Goal: Task Accomplishment & Management: Complete application form

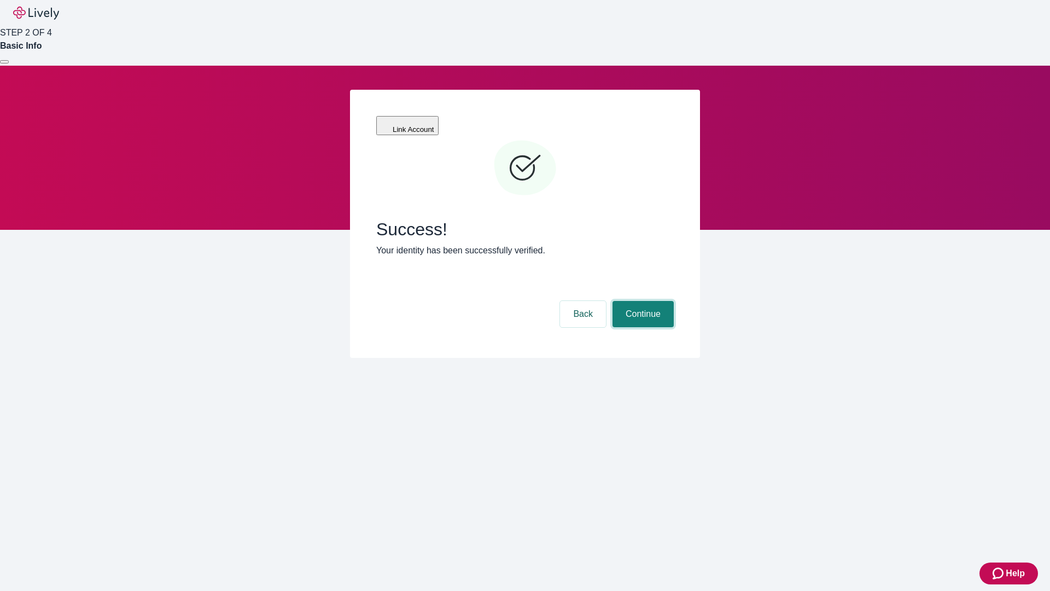
click at [642, 301] on button "Continue" at bounding box center [643, 314] width 61 height 26
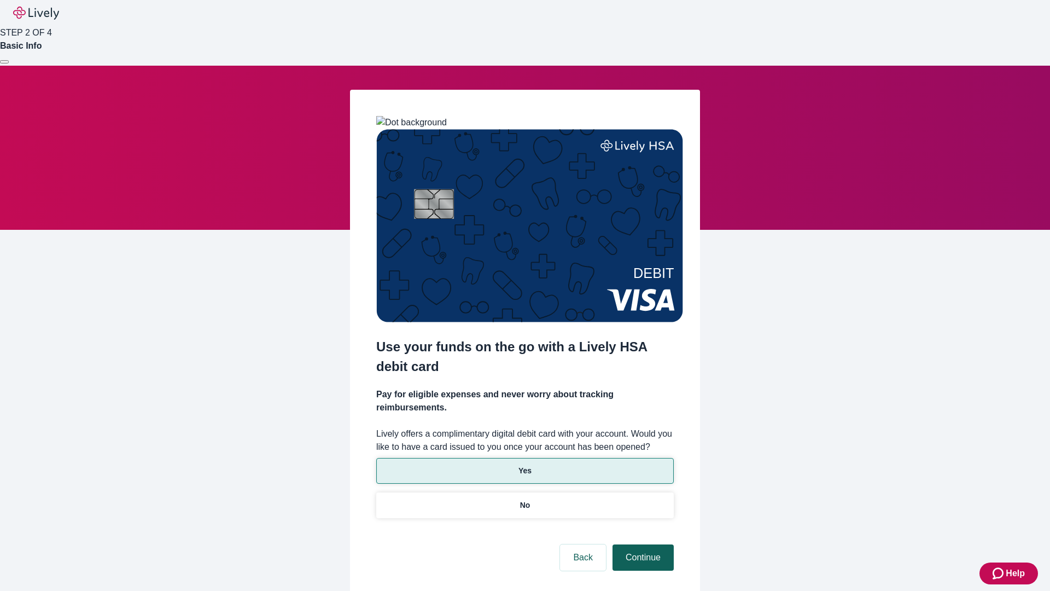
click at [525, 465] on p "Yes" at bounding box center [525, 470] width 13 height 11
click at [642, 544] on button "Continue" at bounding box center [643, 557] width 61 height 26
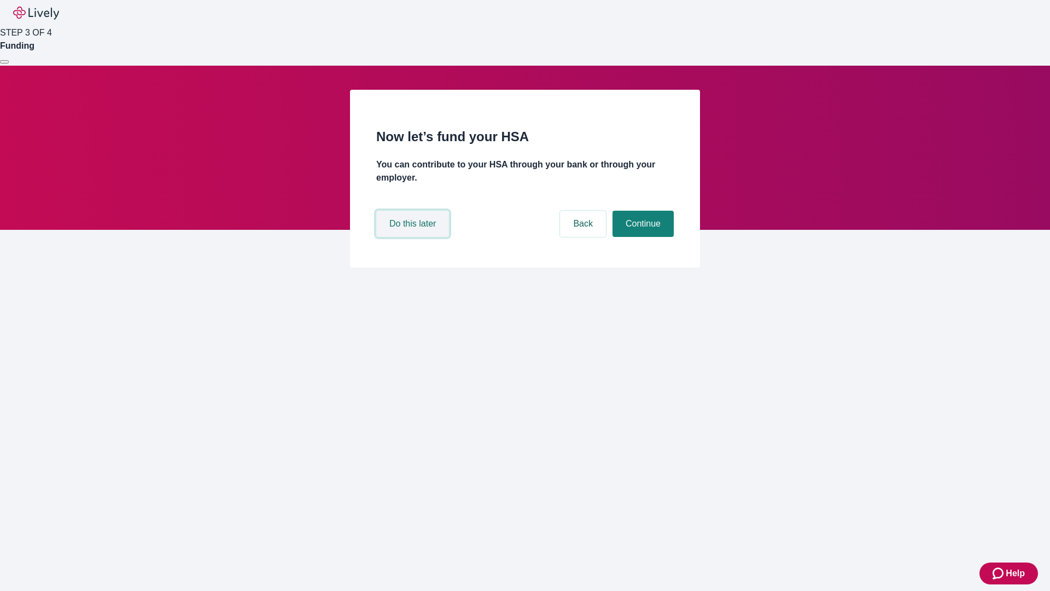
click at [414, 237] on button "Do this later" at bounding box center [412, 224] width 73 height 26
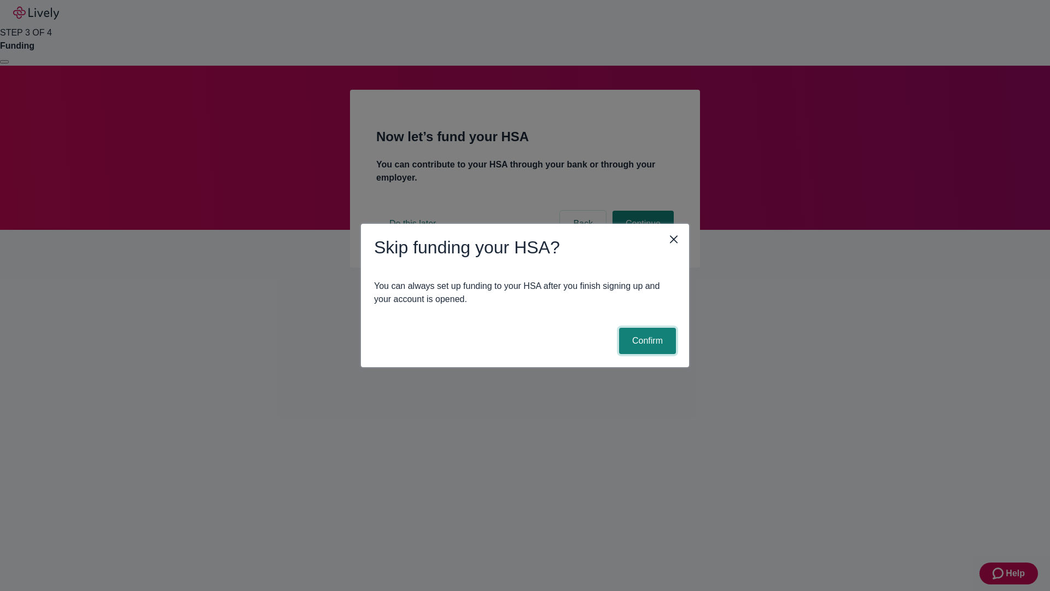
click at [646, 341] on button "Confirm" at bounding box center [647, 341] width 57 height 26
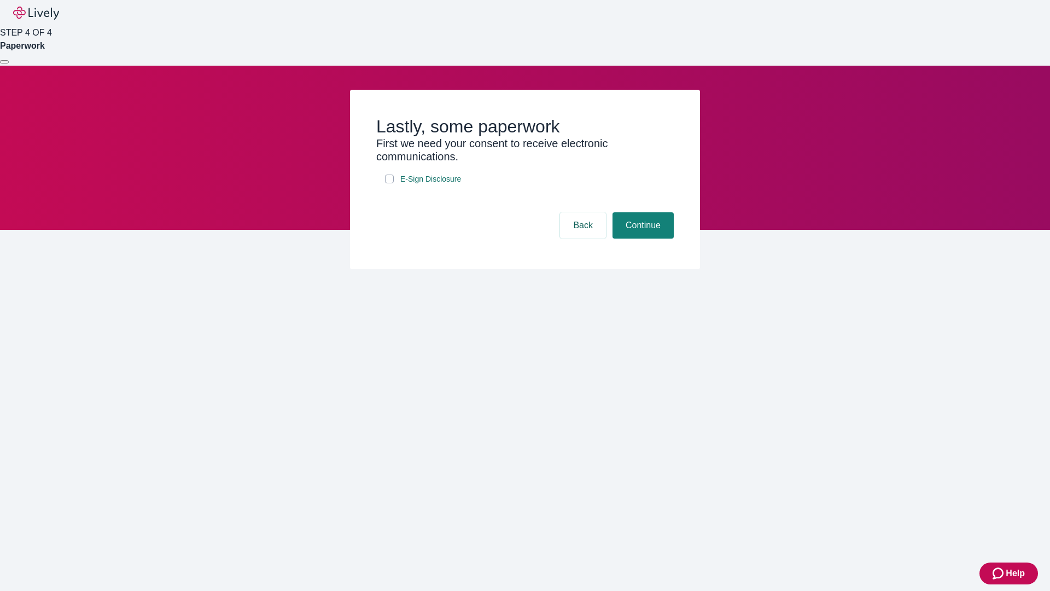
click at [390, 183] on input "E-Sign Disclosure" at bounding box center [389, 179] width 9 height 9
checkbox input "true"
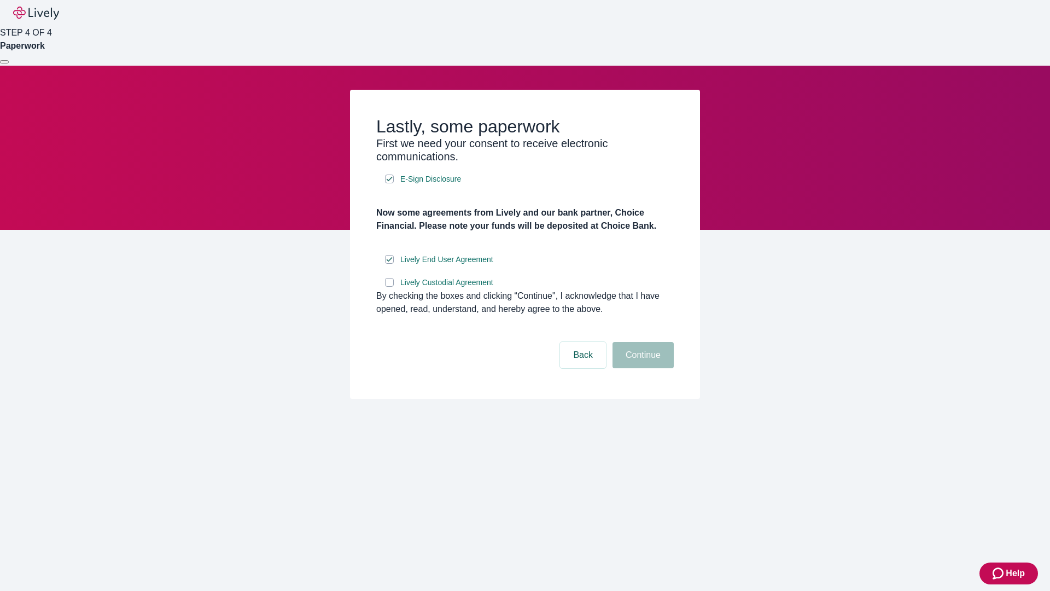
click at [390, 287] on input "Lively Custodial Agreement" at bounding box center [389, 282] width 9 height 9
checkbox input "true"
click at [642, 368] on button "Continue" at bounding box center [643, 355] width 61 height 26
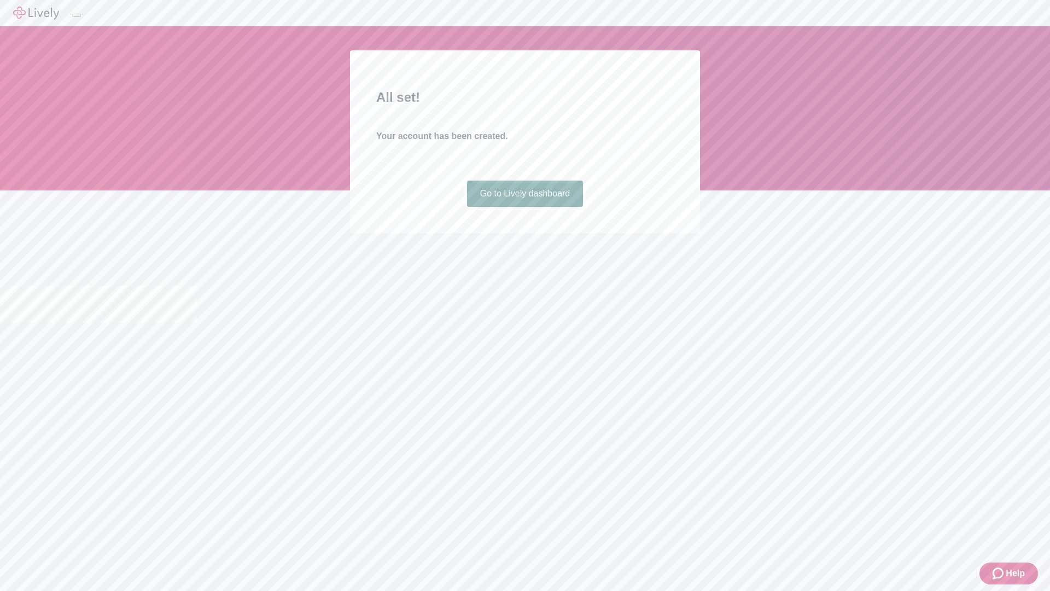
click at [525, 207] on link "Go to Lively dashboard" at bounding box center [525, 194] width 117 height 26
